Goal: Navigation & Orientation: Find specific page/section

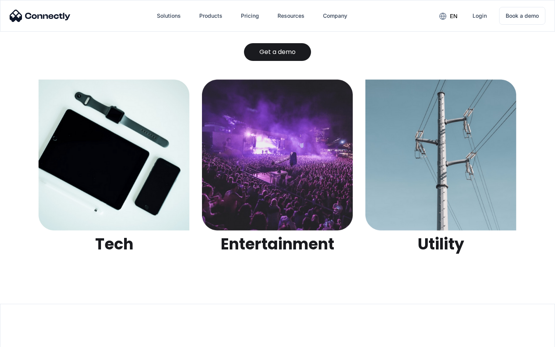
scroll to position [2431, 0]
